Goal: Information Seeking & Learning: Learn about a topic

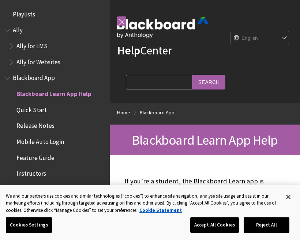
scroll to position [76, 0]
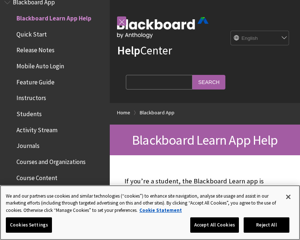
click at [287, 203] on button "Close" at bounding box center [288, 197] width 16 height 16
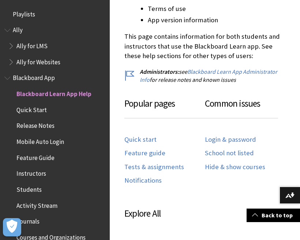
scroll to position [355, 0]
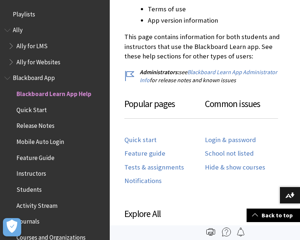
click at [238, 140] on link "Login & password" at bounding box center [230, 140] width 51 height 8
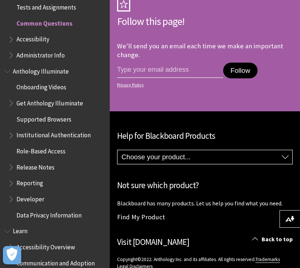
scroll to position [1609, 0]
